Goal: Task Accomplishment & Management: Use online tool/utility

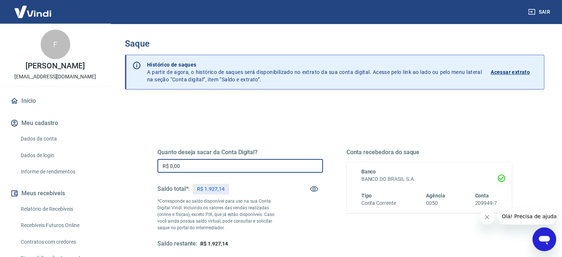
click at [186, 168] on input "R$ 0,00" at bounding box center [240, 166] width 166 height 14
type input "R$ 1.500,00"
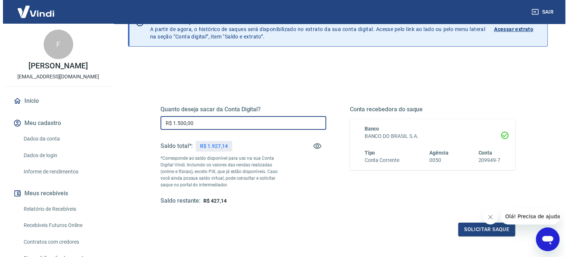
scroll to position [74, 0]
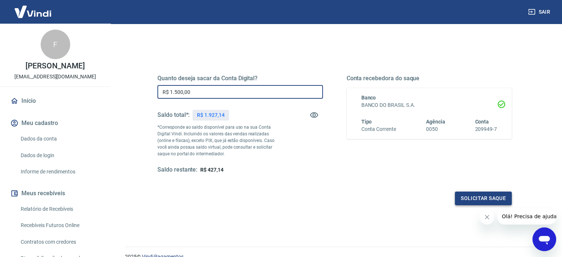
click at [470, 196] on button "Solicitar saque" at bounding box center [483, 199] width 57 height 14
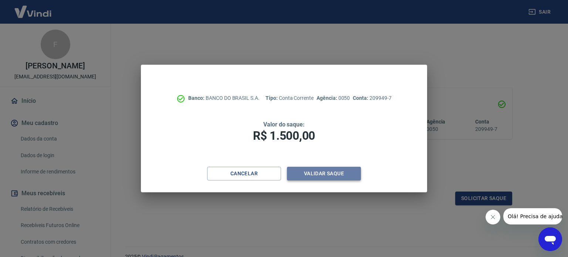
click at [328, 173] on button "Validar saque" at bounding box center [324, 174] width 74 height 14
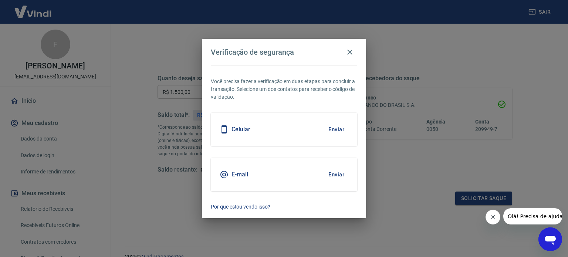
click at [333, 132] on button "Enviar" at bounding box center [336, 130] width 24 height 16
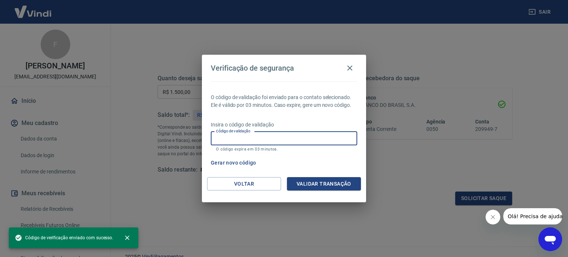
click at [264, 138] on input "Código de validação" at bounding box center [284, 139] width 146 height 14
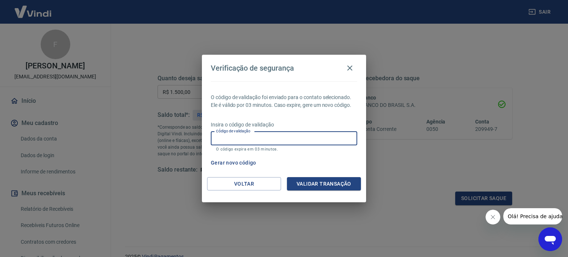
click at [259, 137] on input "Código de validação" at bounding box center [284, 139] width 146 height 14
click at [281, 134] on input "Código de validação" at bounding box center [284, 139] width 146 height 14
type input "549621"
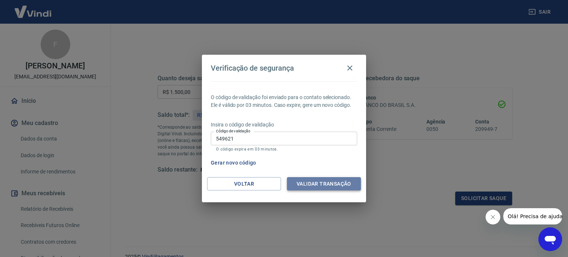
click at [303, 182] on button "Validar transação" at bounding box center [324, 184] width 74 height 14
